Goal: Task Accomplishment & Management: Complete application form

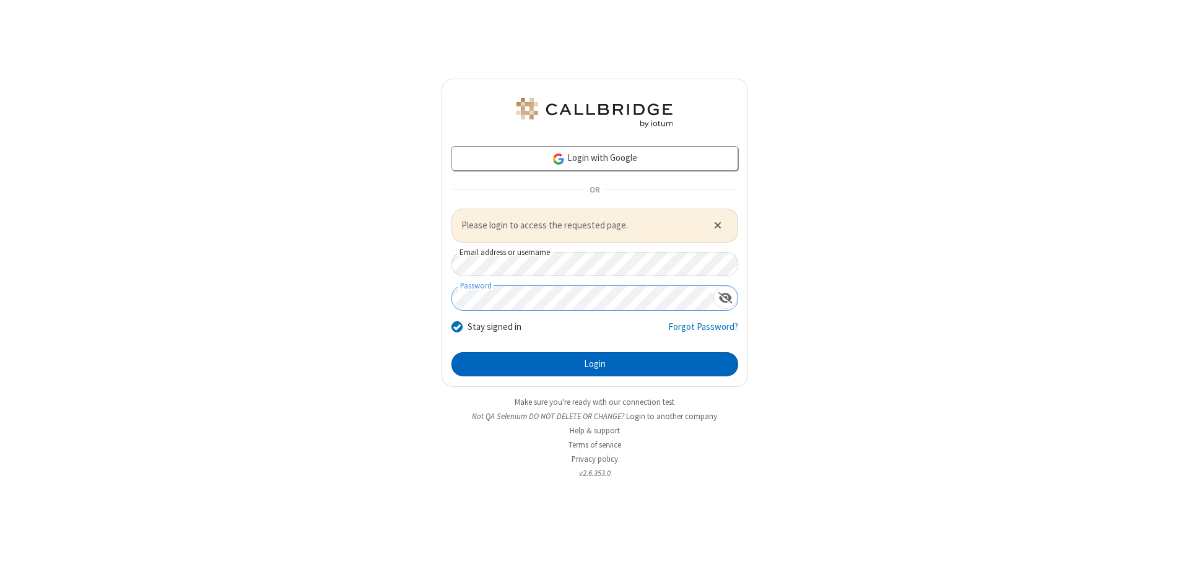
click at [595, 364] on button "Login" at bounding box center [594, 364] width 287 height 25
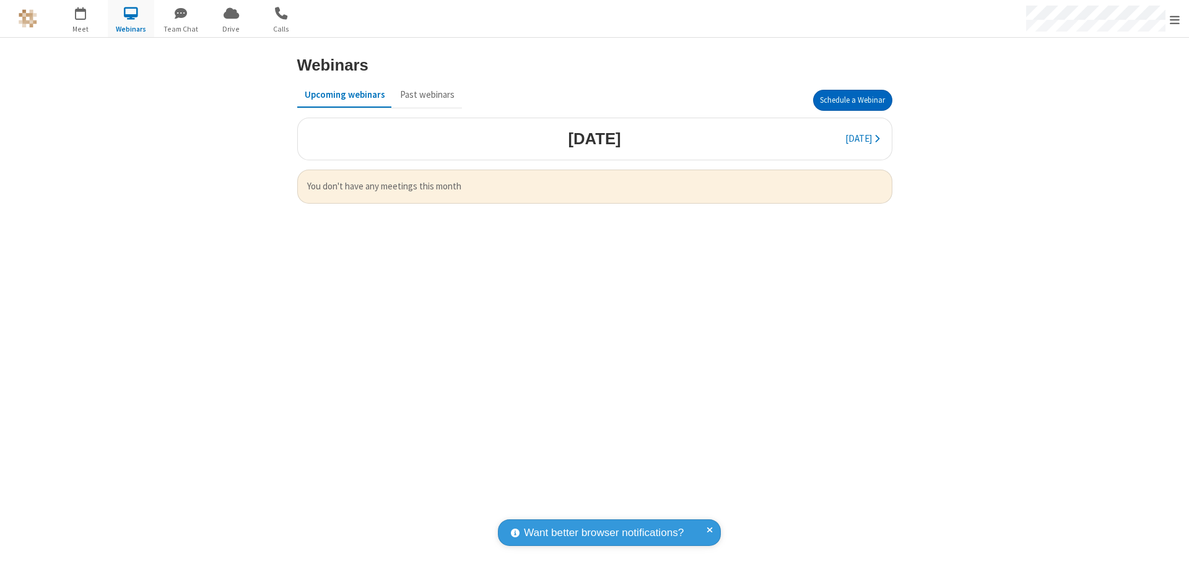
click at [852, 100] on button "Schedule a Webinar" at bounding box center [852, 100] width 79 height 21
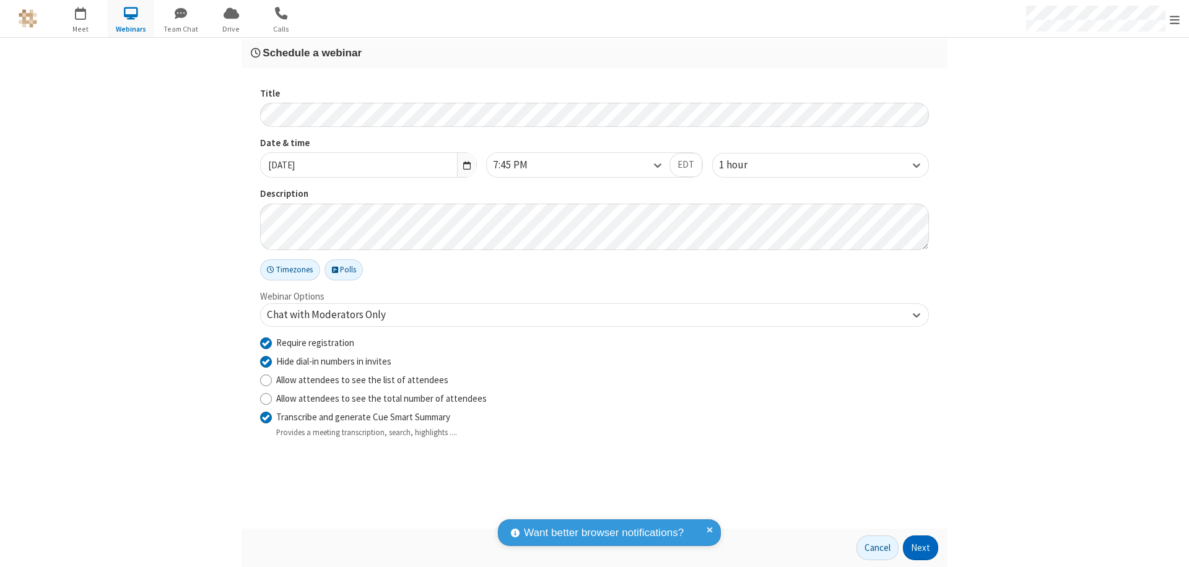
click at [921, 548] on button "Next" at bounding box center [920, 548] width 35 height 25
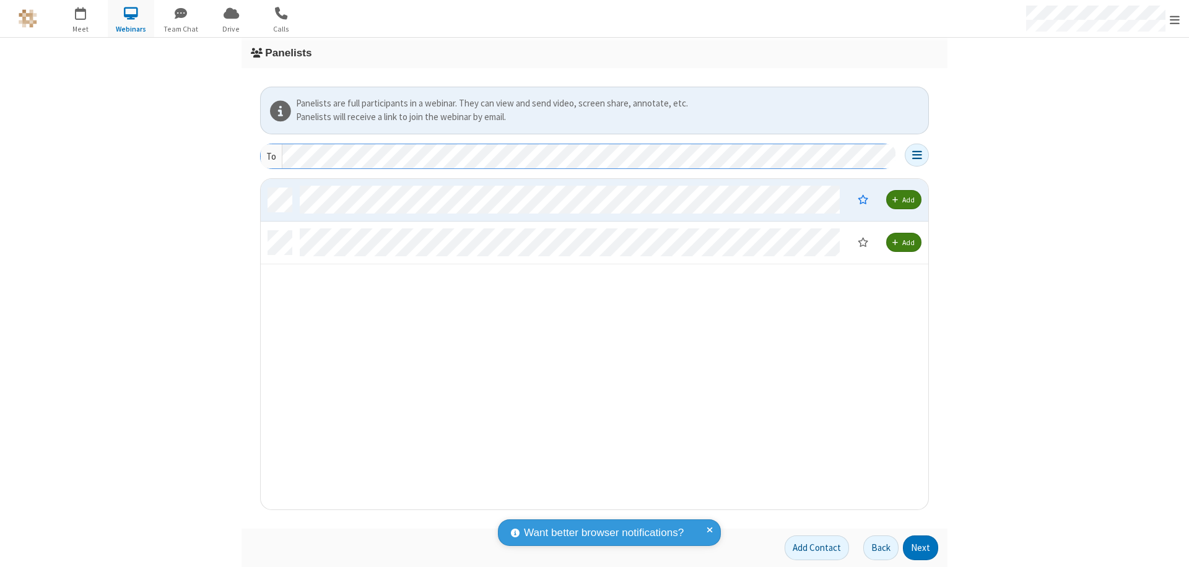
scroll to position [321, 658]
click at [921, 548] on button "Next" at bounding box center [920, 548] width 35 height 25
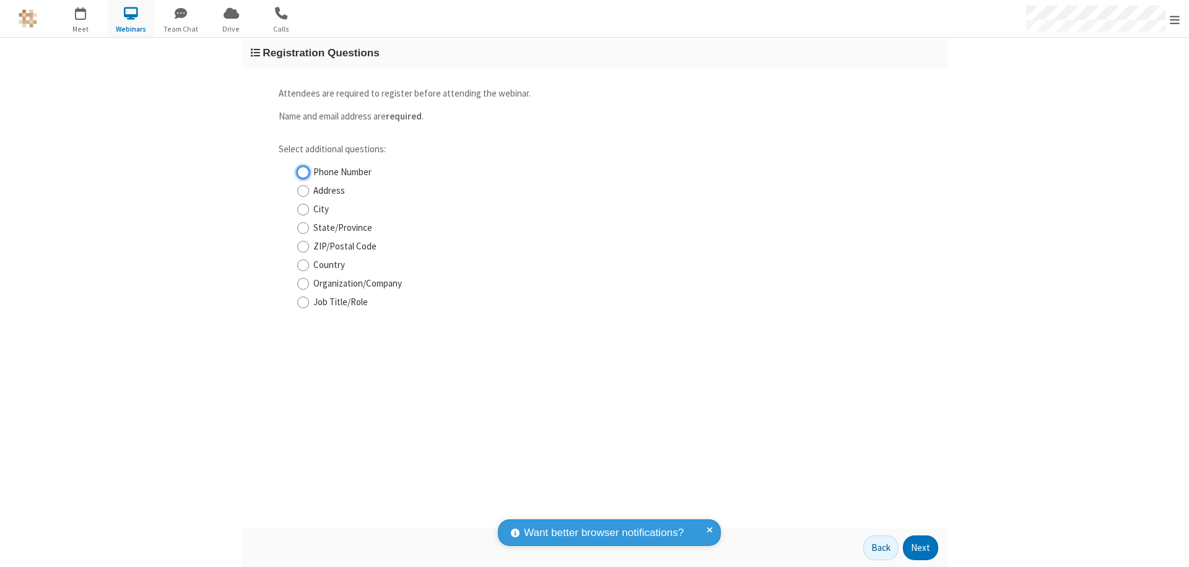
click at [303, 172] on input "Phone Number" at bounding box center [303, 172] width 12 height 13
checkbox input "true"
click at [921, 548] on button "Next" at bounding box center [920, 548] width 35 height 25
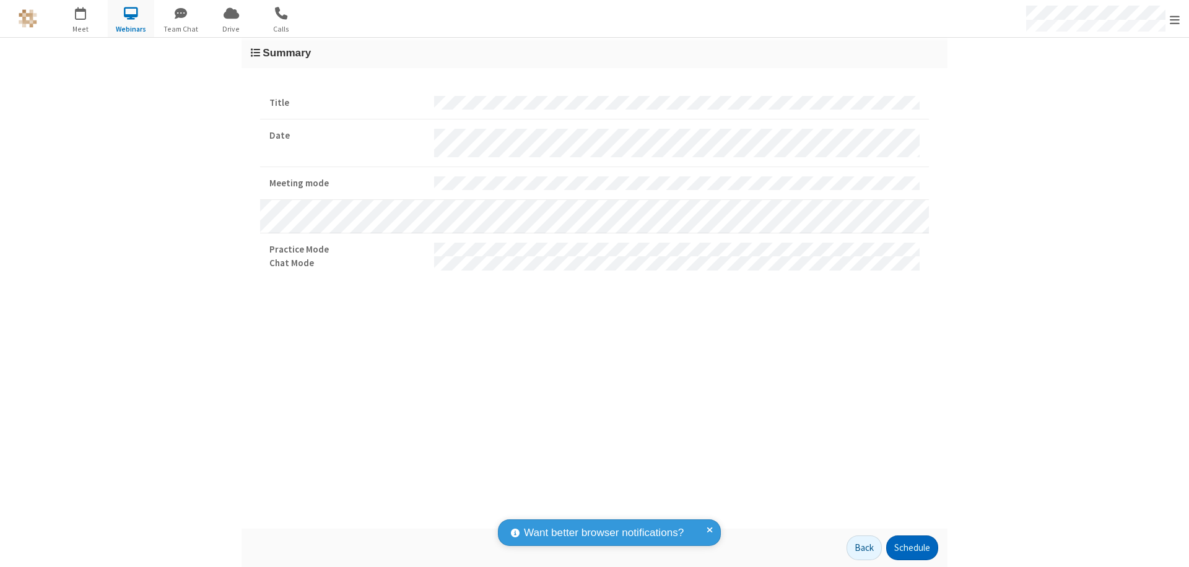
click at [912, 548] on button "Schedule" at bounding box center [912, 548] width 52 height 25
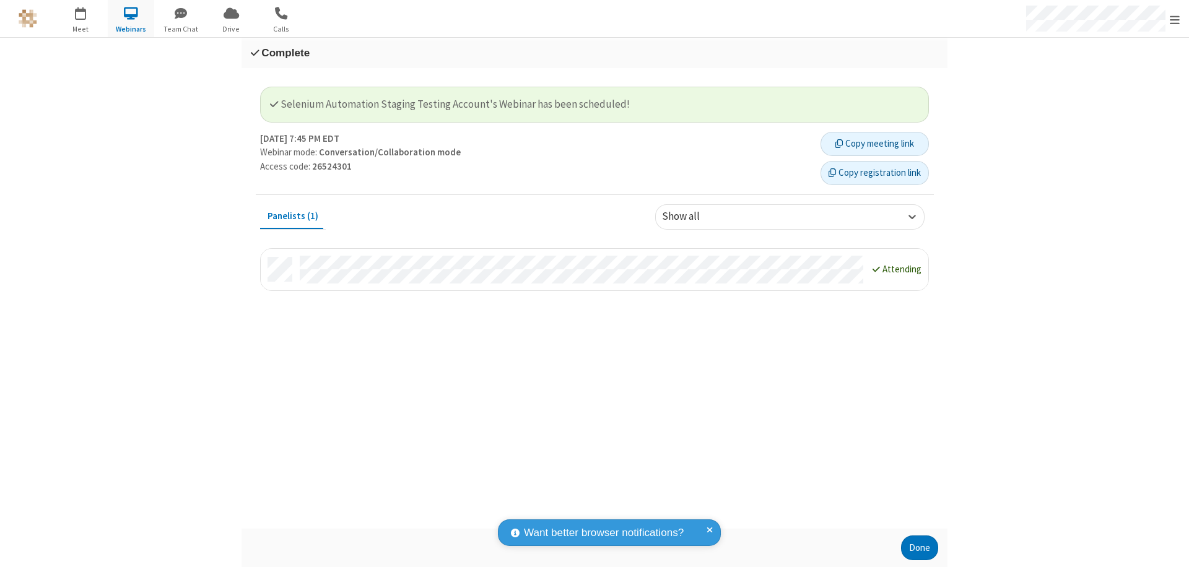
click at [874, 173] on button "Copy registration link" at bounding box center [875, 173] width 108 height 25
click at [920, 548] on button "Done" at bounding box center [919, 548] width 37 height 25
